Goal: Check status: Check status

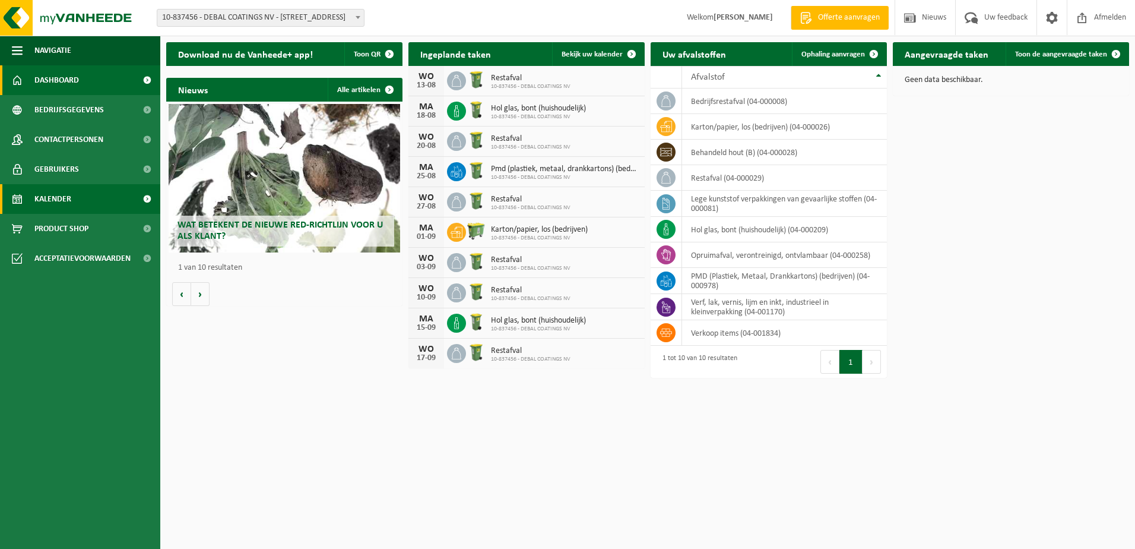
click at [33, 198] on link "Kalender" at bounding box center [80, 199] width 160 height 30
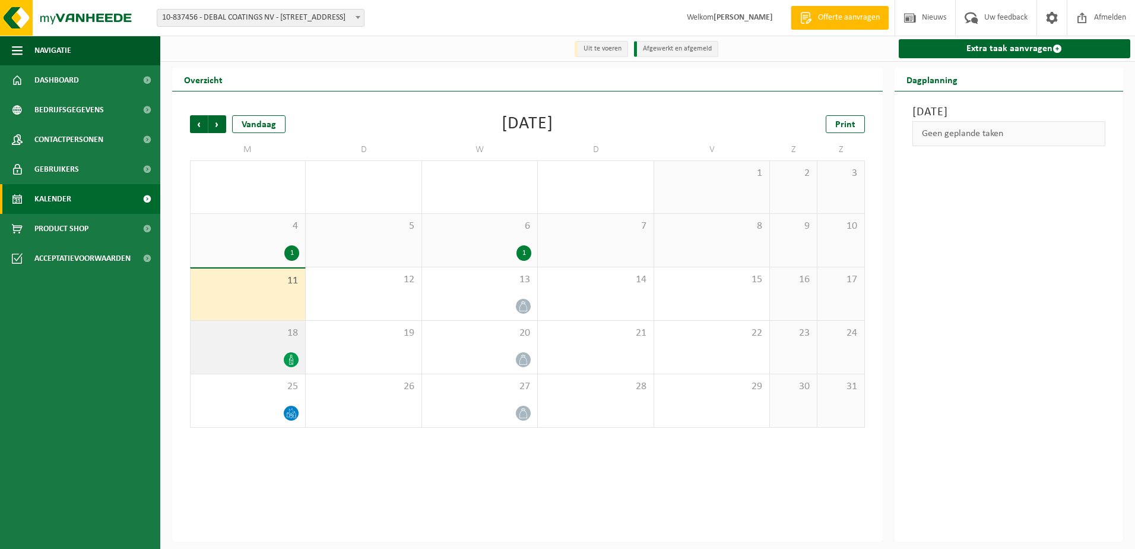
click at [280, 351] on div "18" at bounding box center [248, 347] width 115 height 53
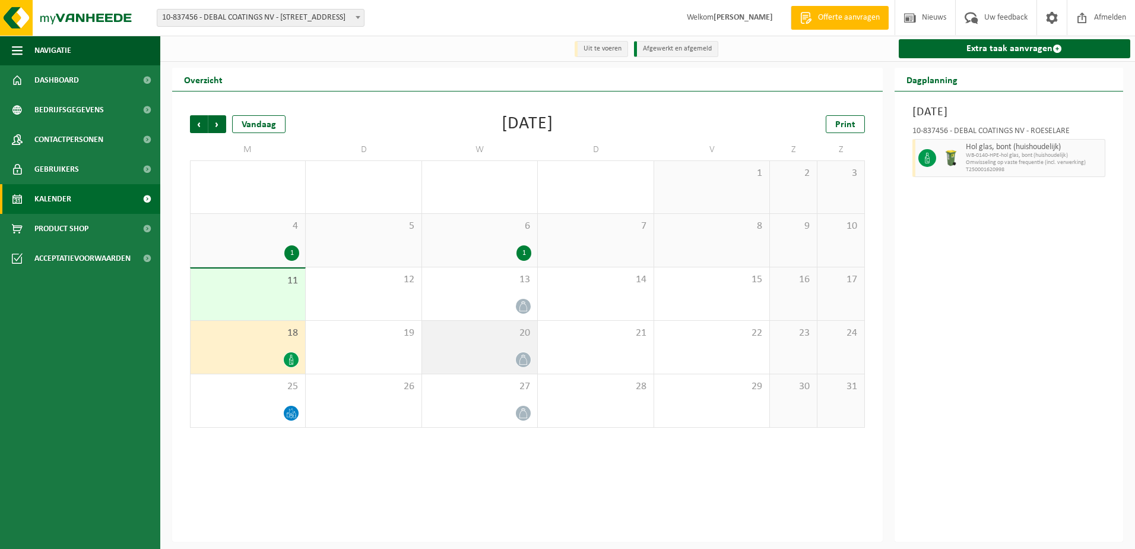
click at [518, 353] on div at bounding box center [479, 359] width 103 height 16
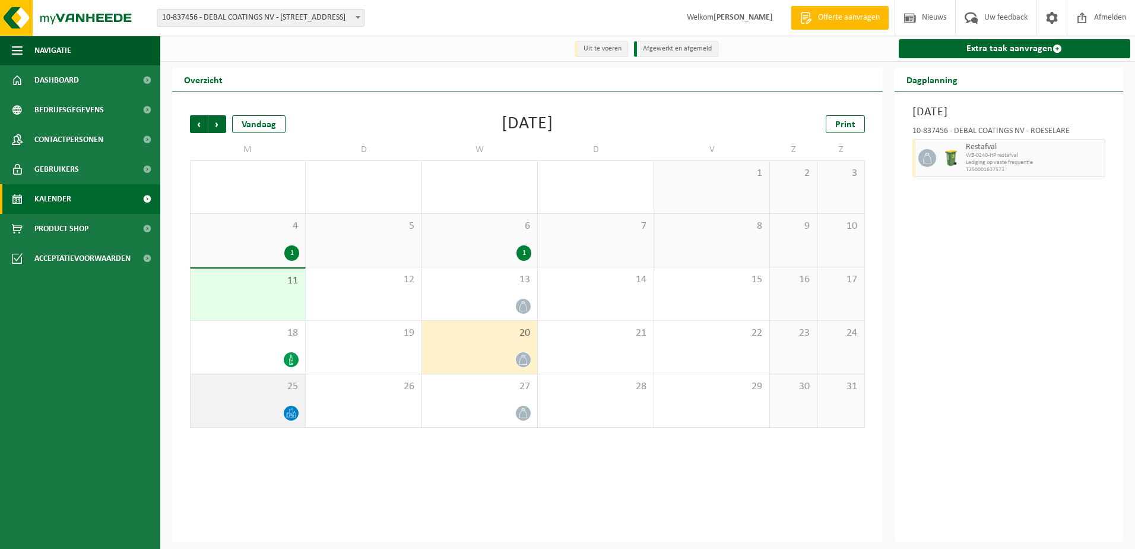
click at [253, 406] on div at bounding box center [248, 413] width 103 height 16
